Goal: Task Accomplishment & Management: Use online tool/utility

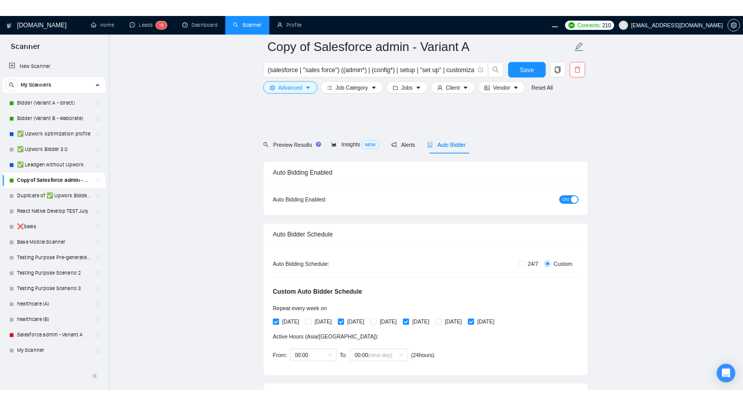
scroll to position [2765, 0]
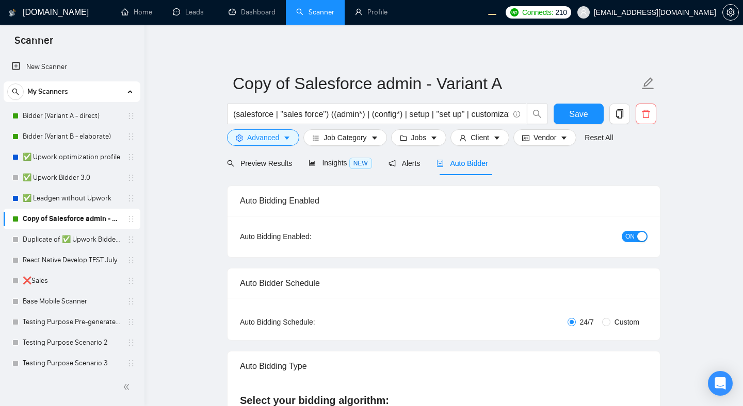
radio input "false"
radio input "true"
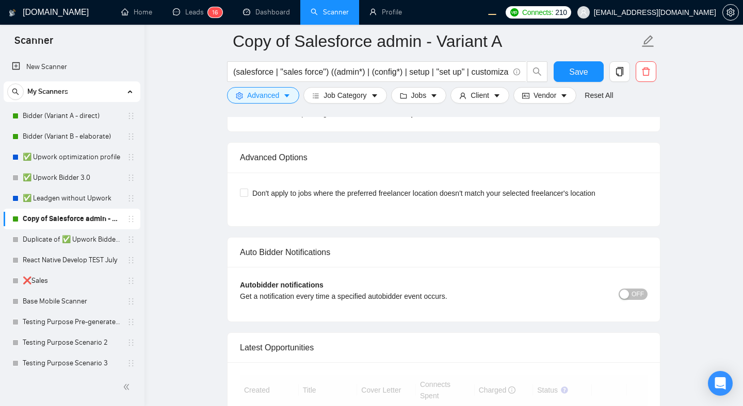
scroll to position [2473, 0]
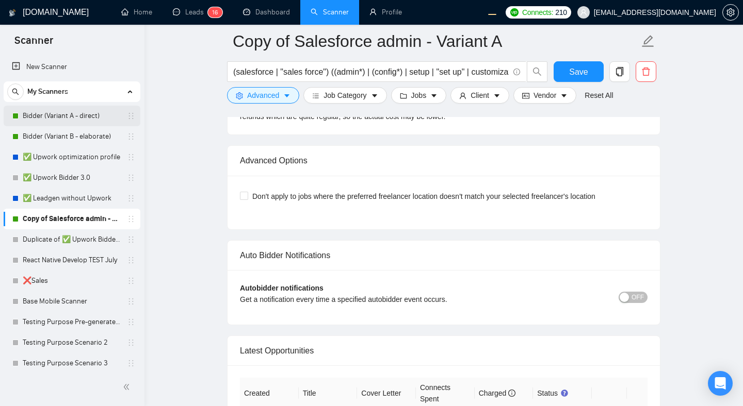
click at [68, 117] on link "Bidder (Variant A - direct)" at bounding box center [72, 116] width 98 height 21
